Goal: Find specific page/section: Find specific page/section

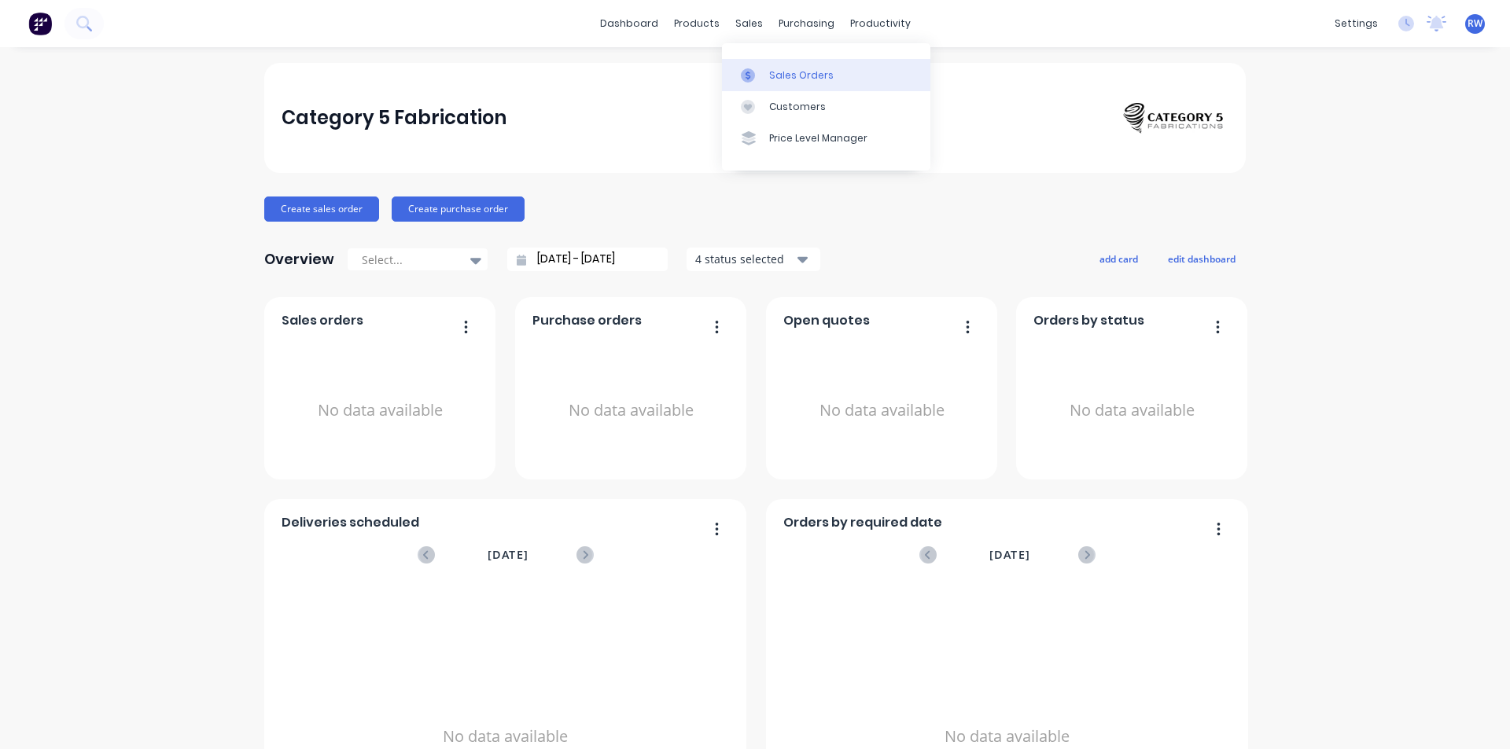
click at [770, 83] on link "Sales Orders" at bounding box center [826, 74] width 208 height 31
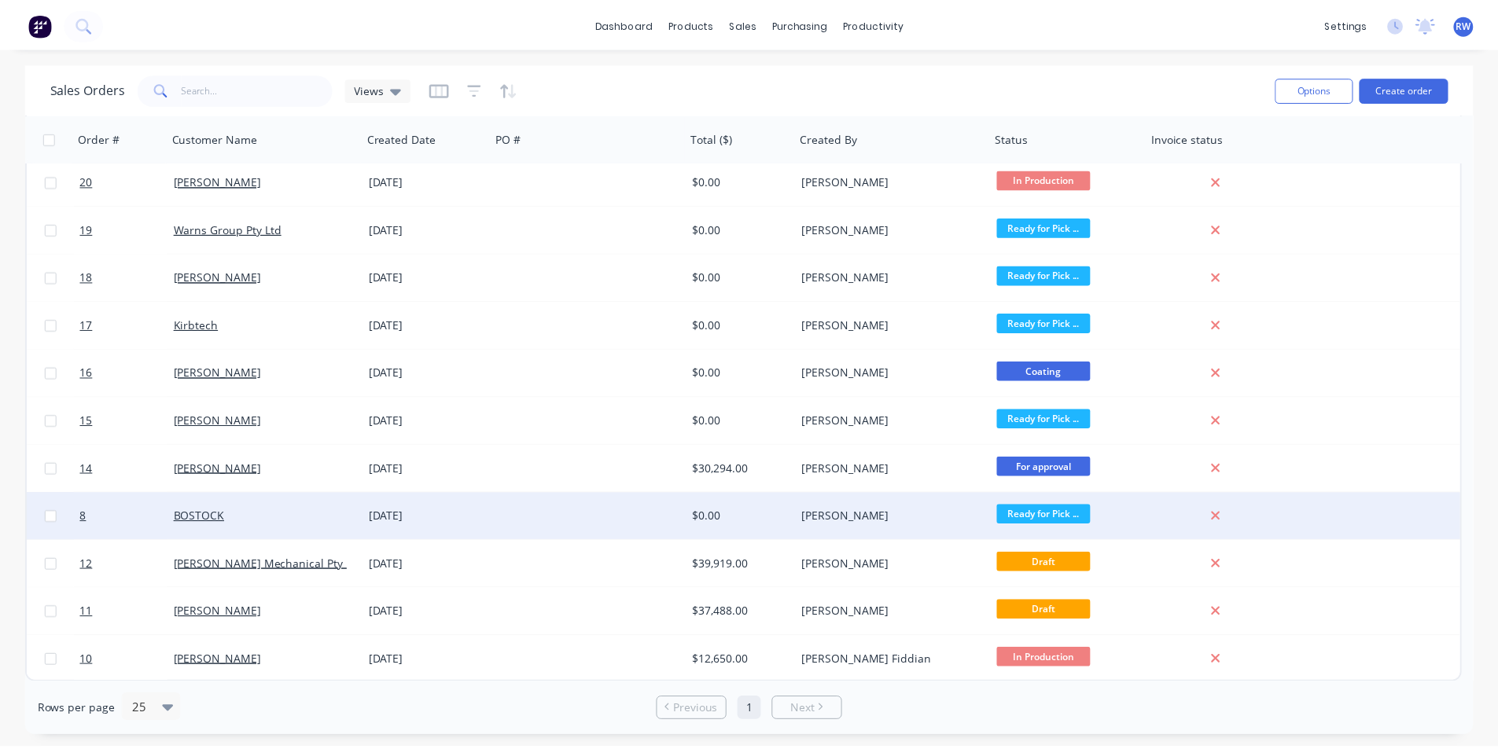
scroll to position [294, 0]
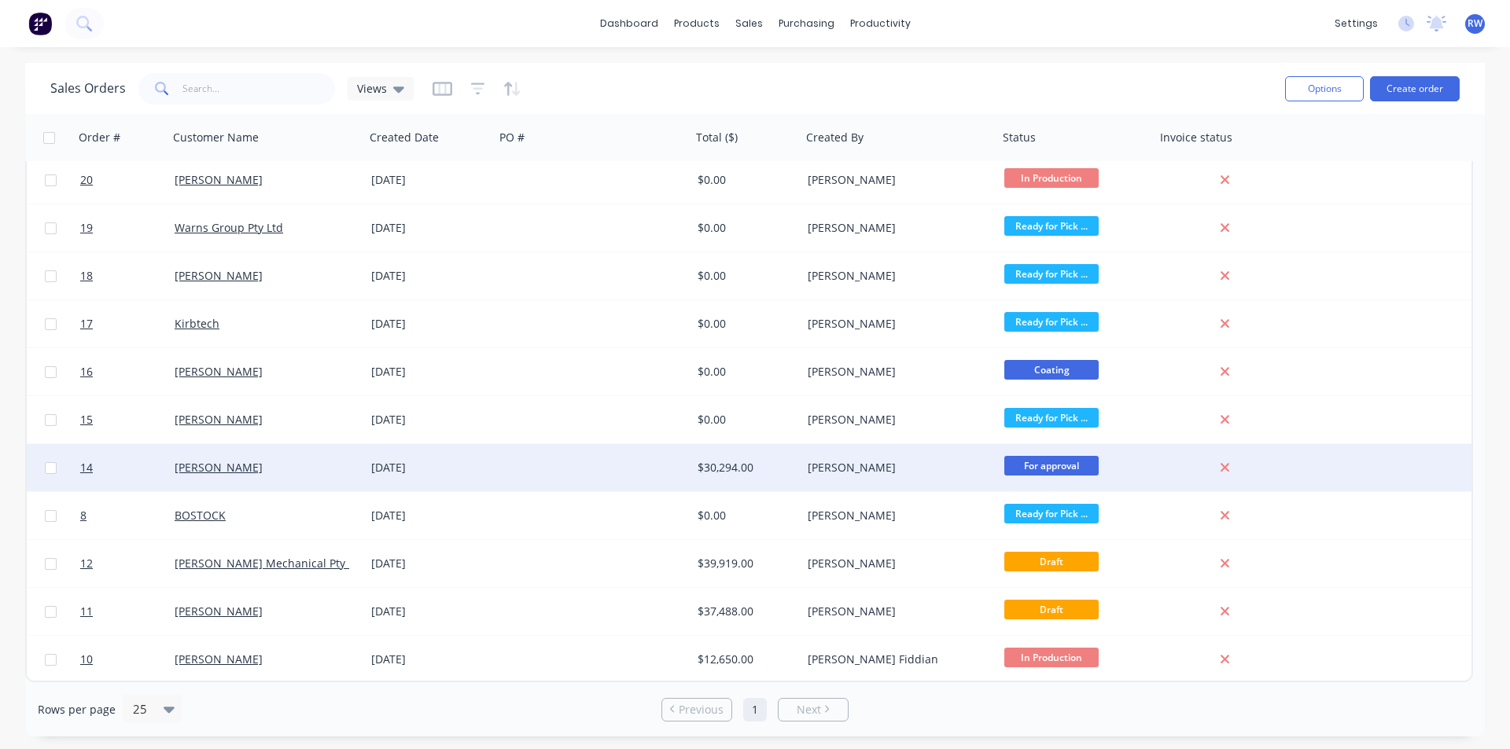
click at [252, 477] on div "[PERSON_NAME]" at bounding box center [266, 467] width 197 height 47
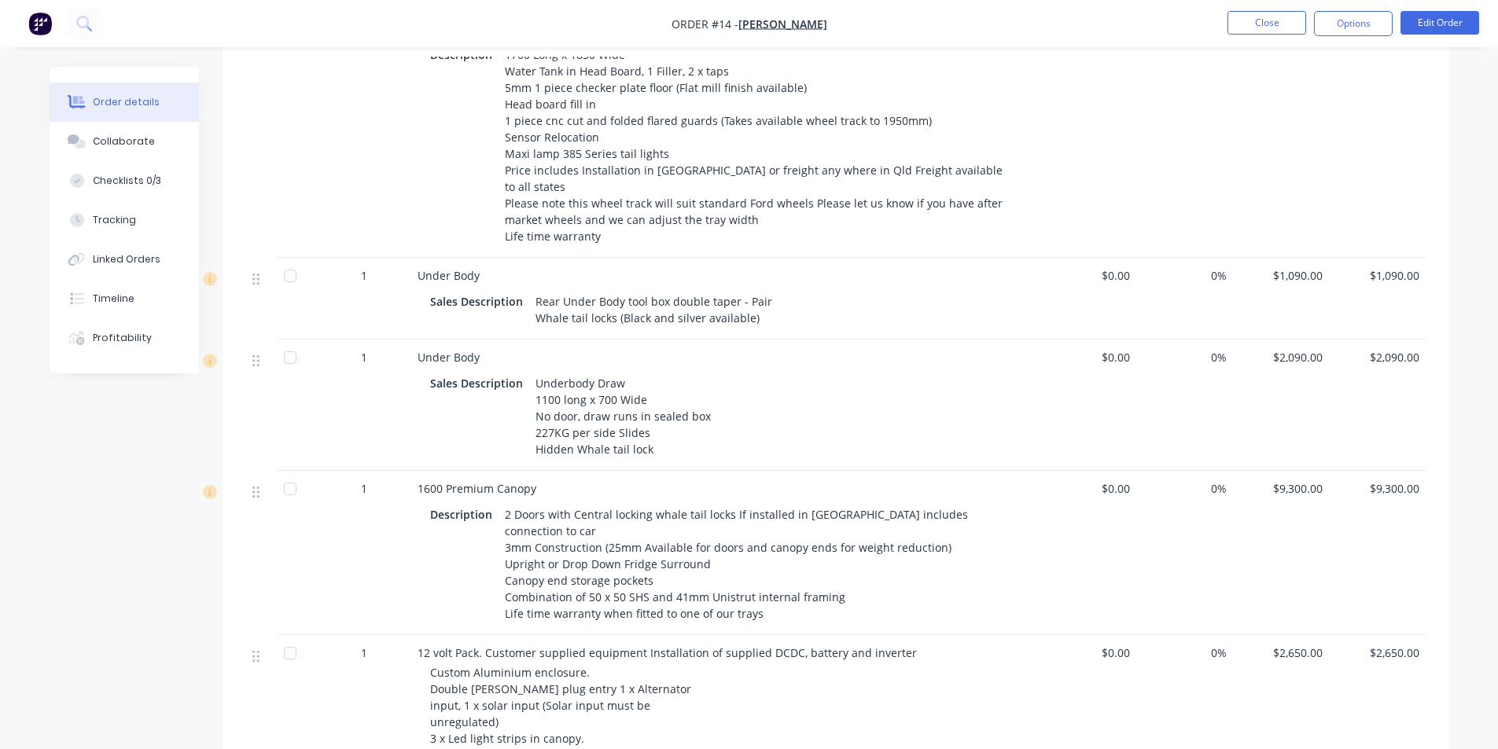
scroll to position [472, 0]
click at [1350, 25] on button "Options" at bounding box center [1353, 23] width 79 height 25
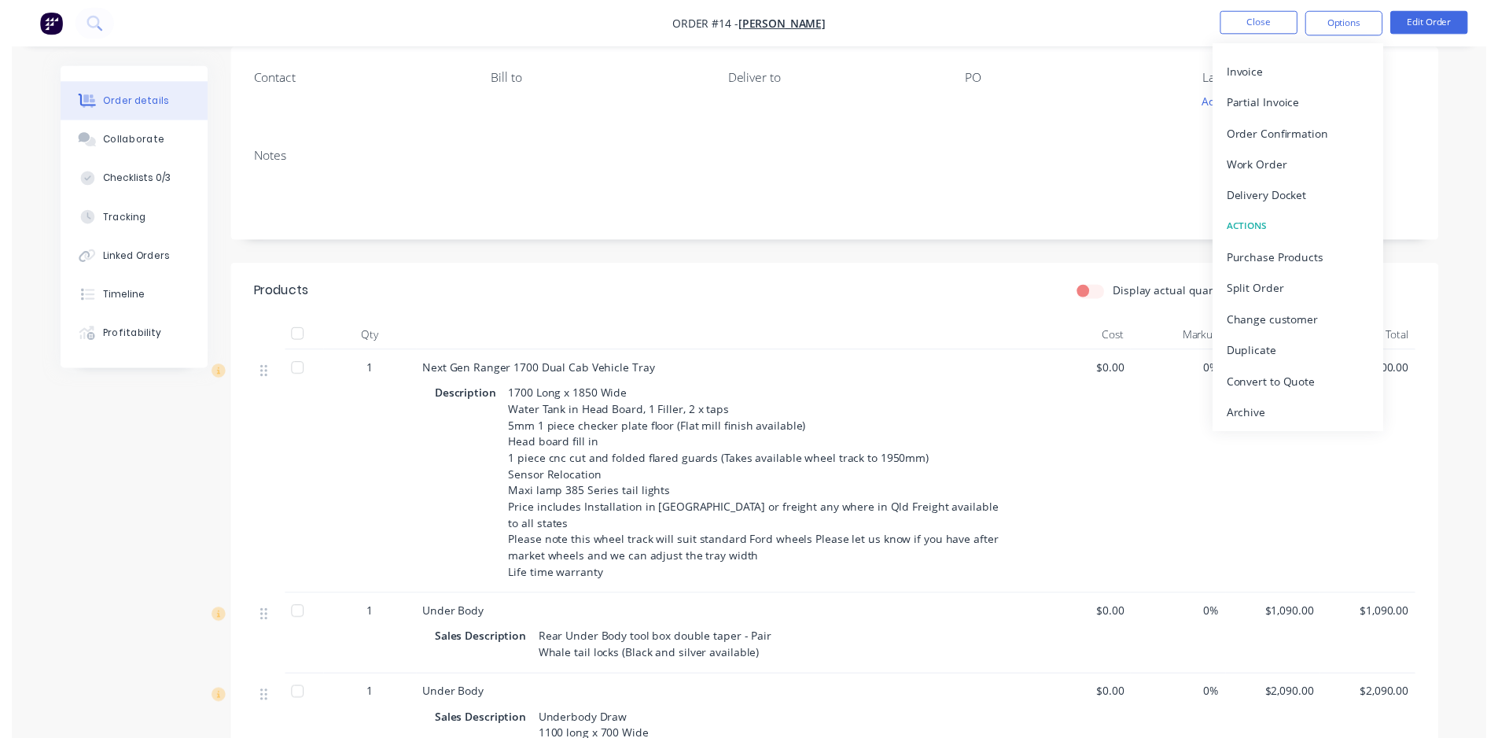
scroll to position [0, 0]
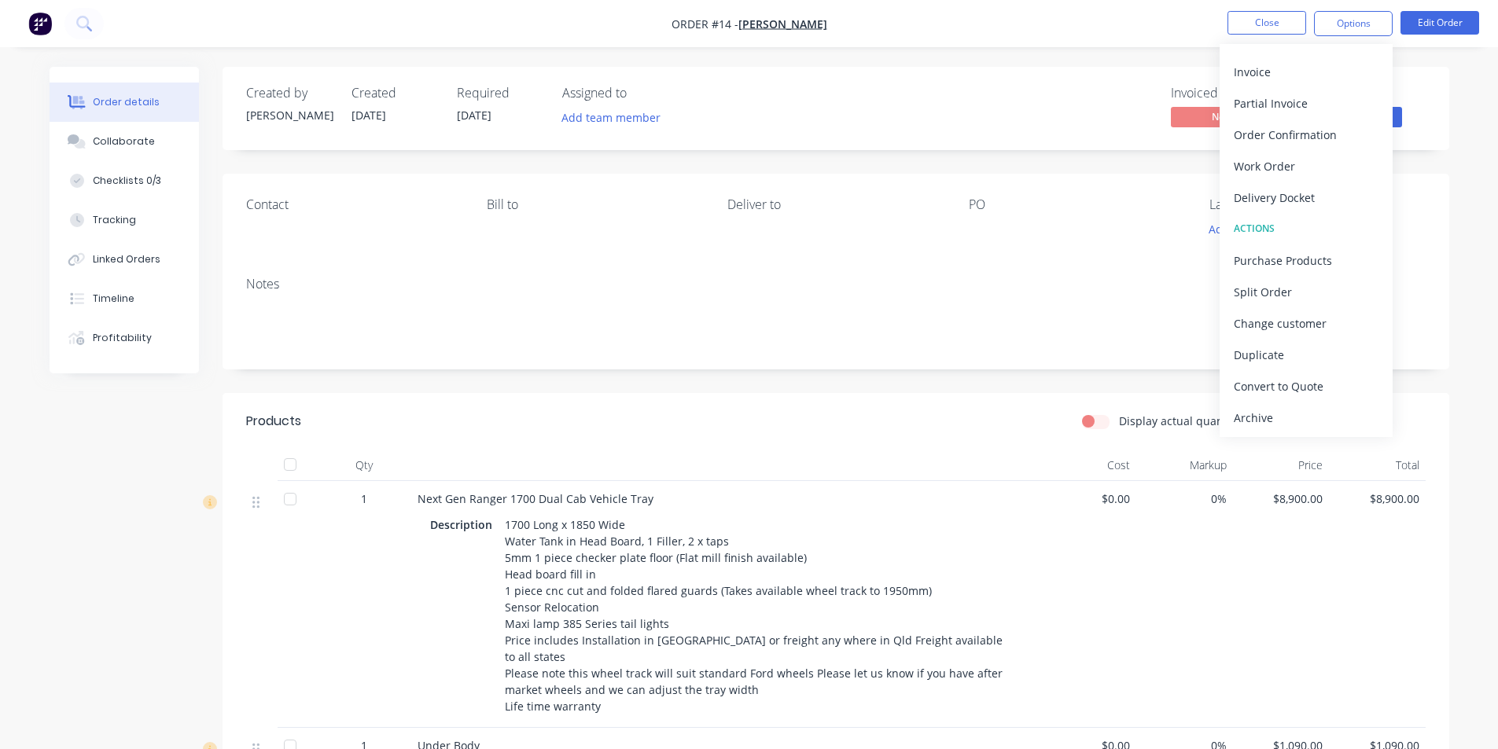
click at [1001, 94] on div "Invoiced No Status For approval" at bounding box center [1073, 109] width 706 height 46
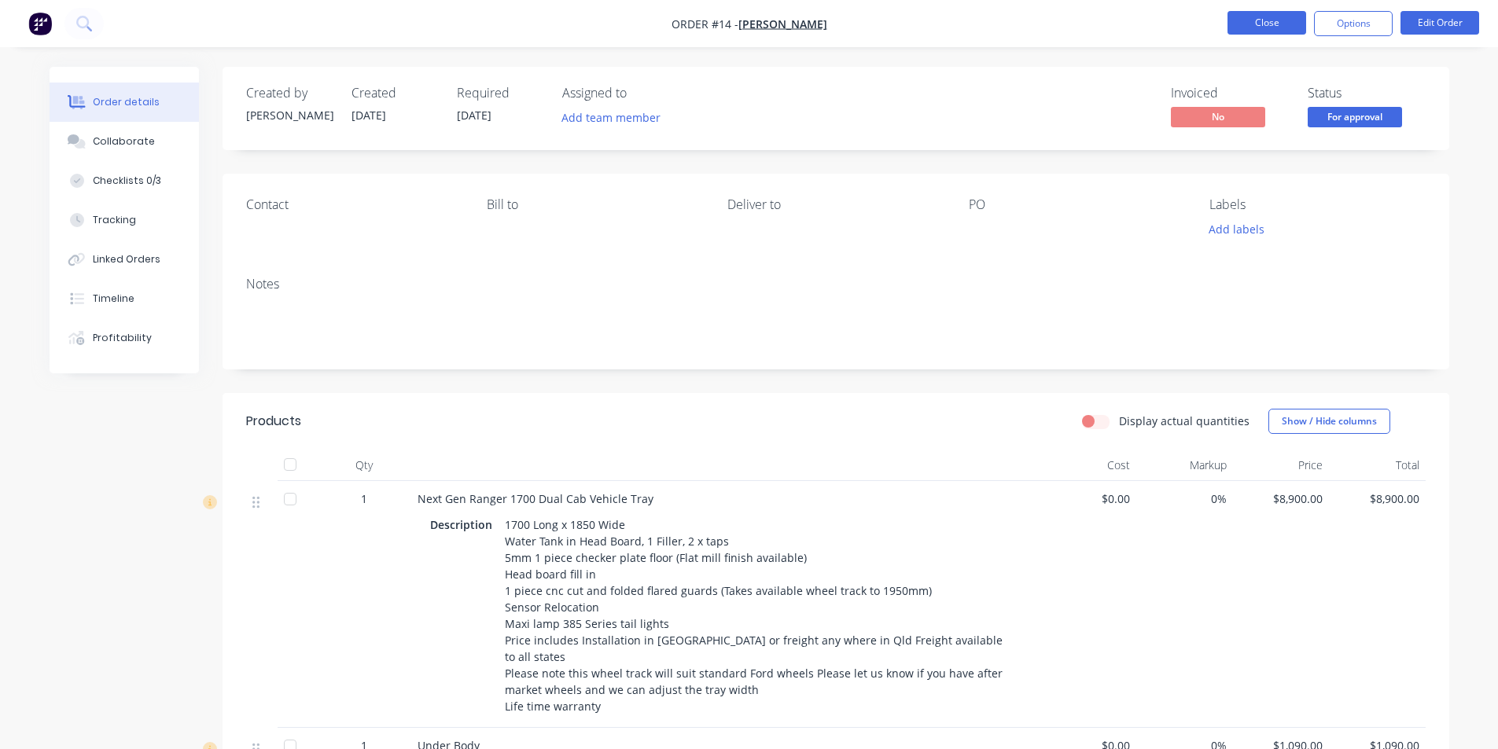
click at [1265, 20] on button "Close" at bounding box center [1267, 23] width 79 height 24
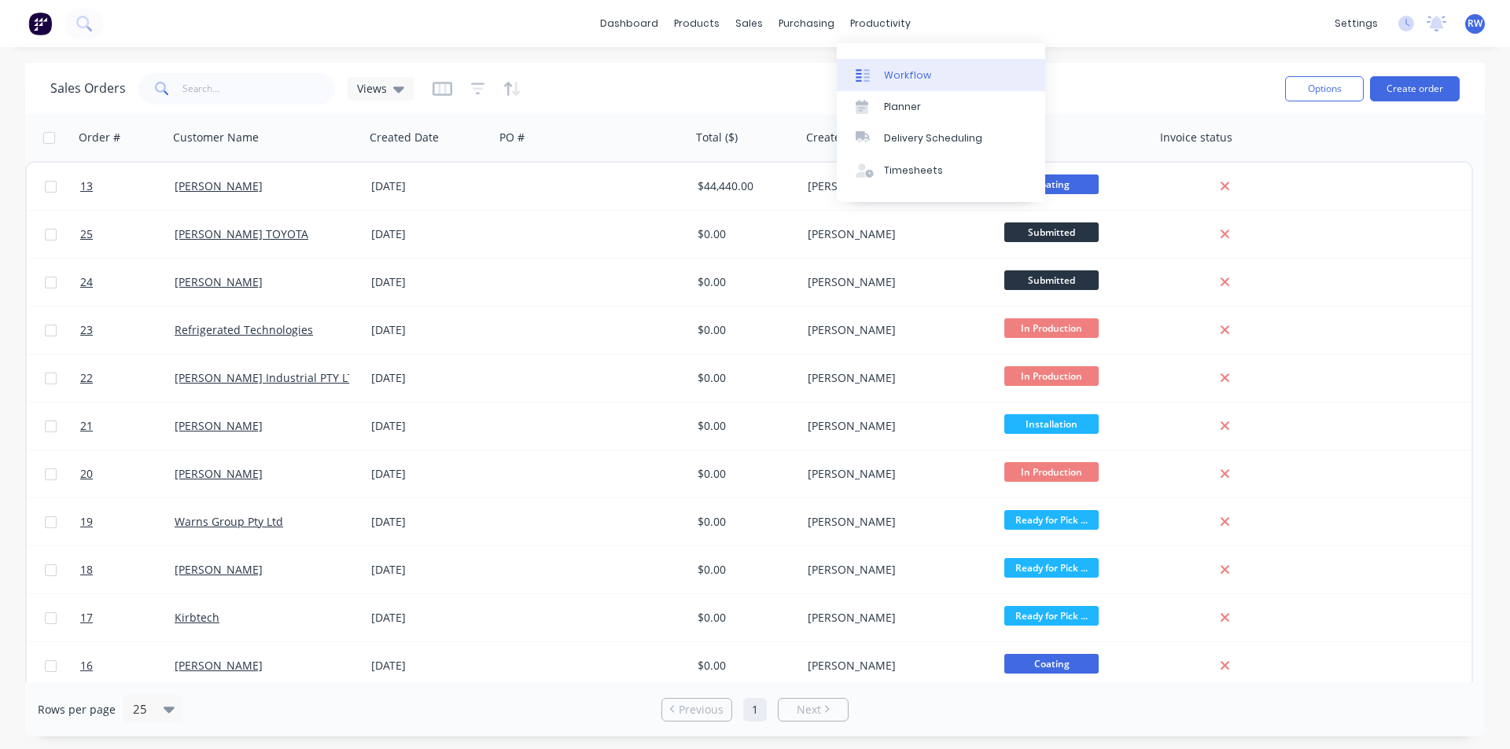
click at [902, 71] on div "Workflow" at bounding box center [907, 75] width 47 height 14
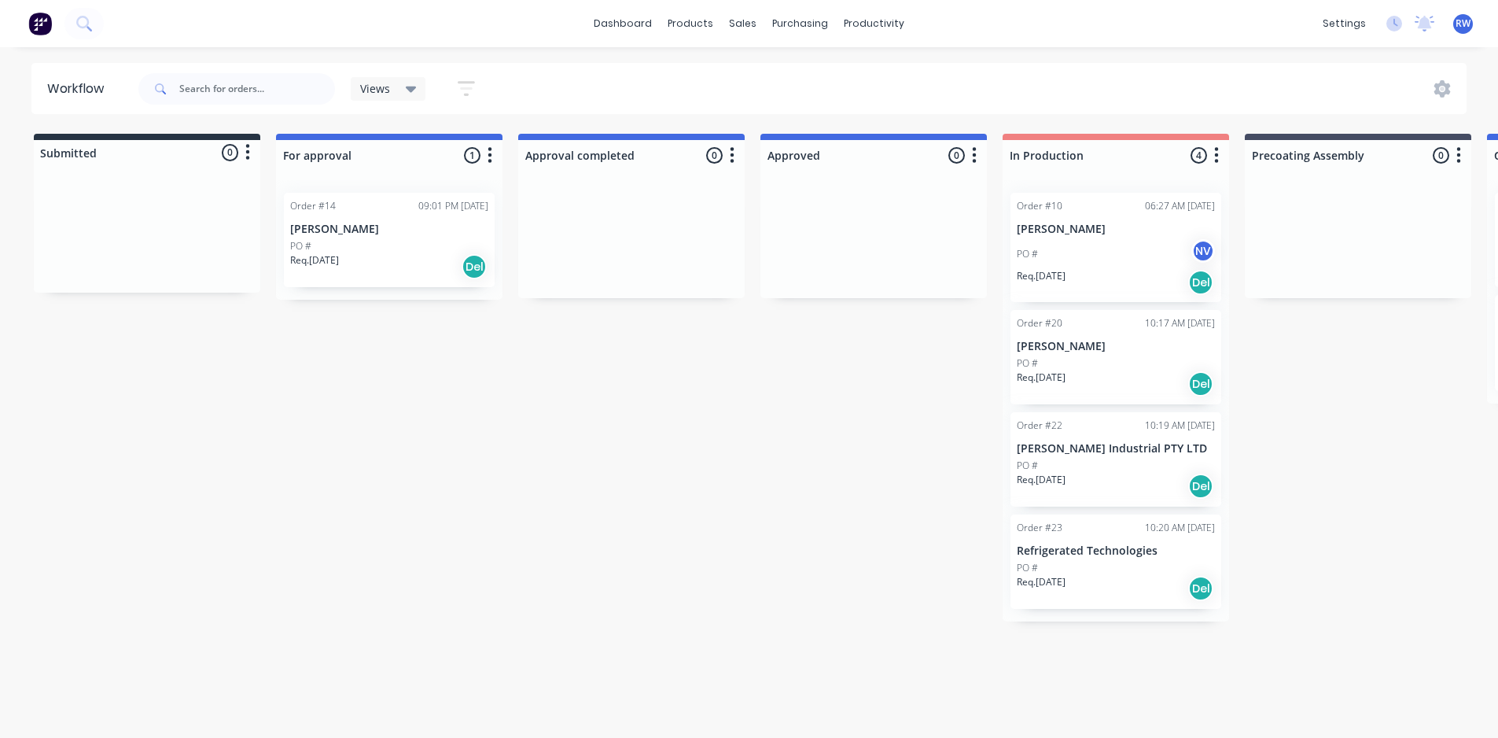
click at [357, 239] on div "PO #" at bounding box center [389, 246] width 198 height 14
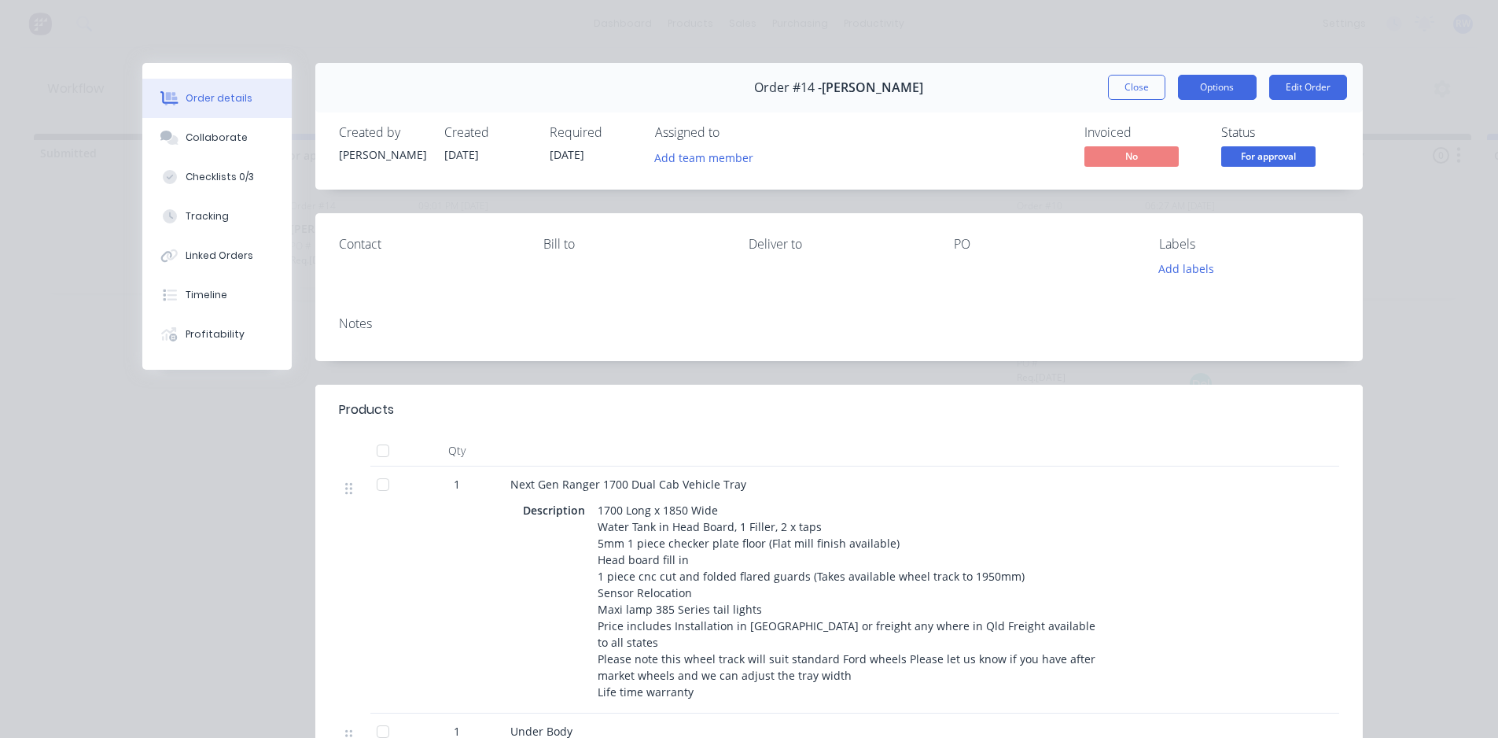
click at [1223, 86] on button "Options" at bounding box center [1217, 87] width 79 height 25
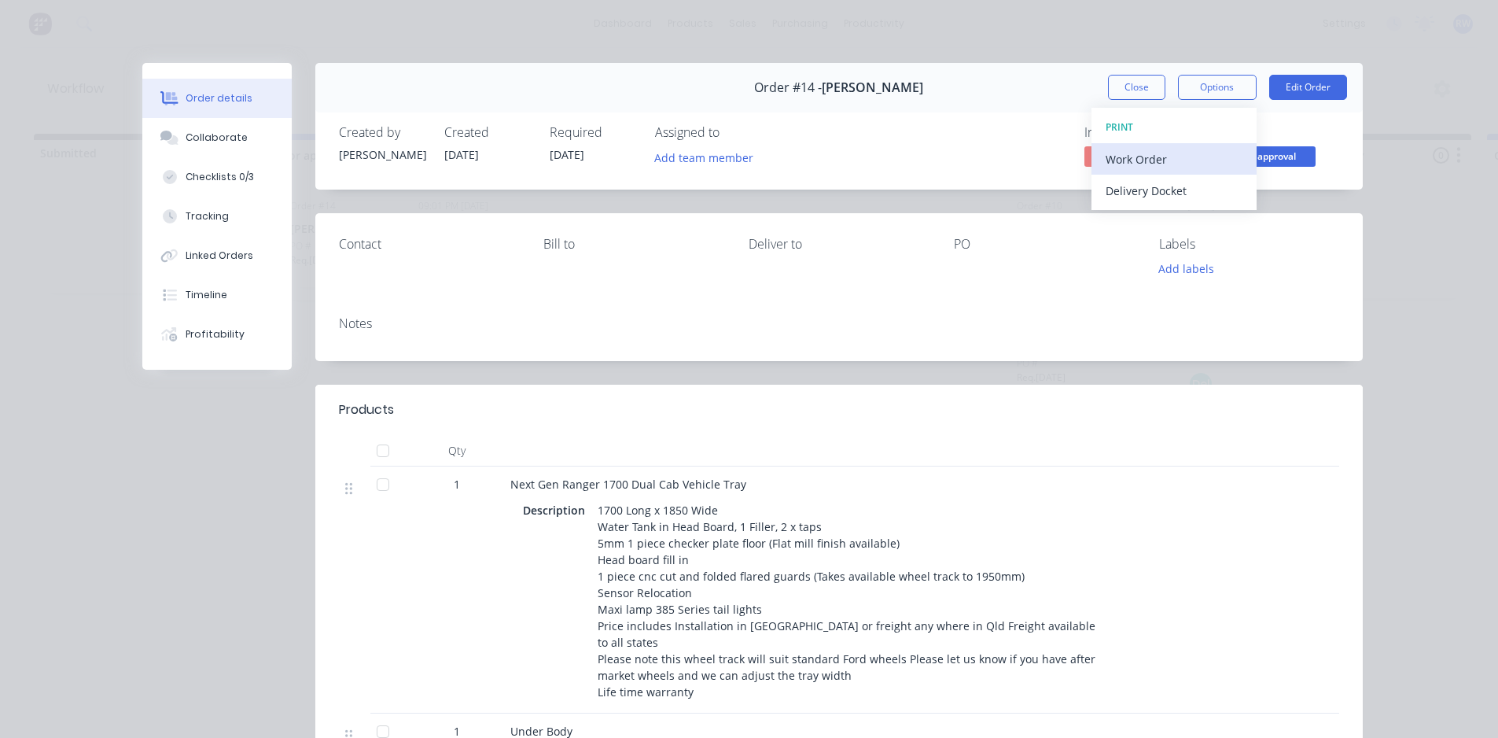
click at [1161, 160] on div "Work Order" at bounding box center [1174, 159] width 137 height 23
click at [1132, 182] on div "Standard" at bounding box center [1174, 190] width 137 height 23
